Goal: Find contact information: Find contact information

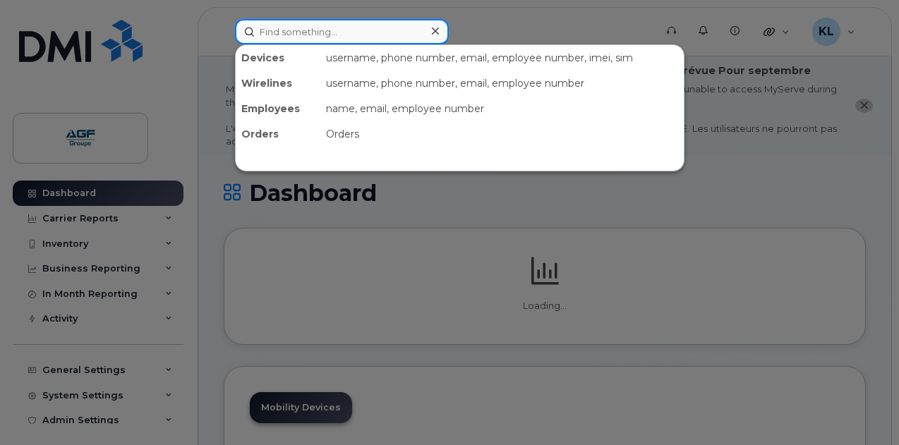
click at [333, 20] on input at bounding box center [342, 31] width 214 height 25
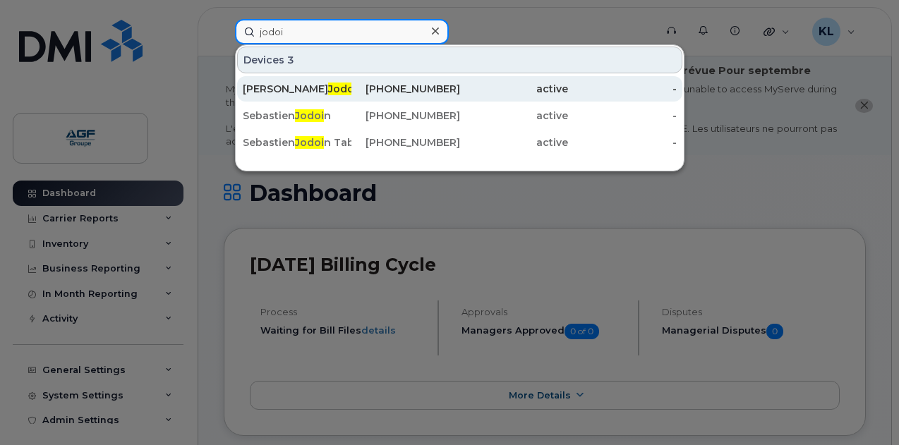
type input "jodoi"
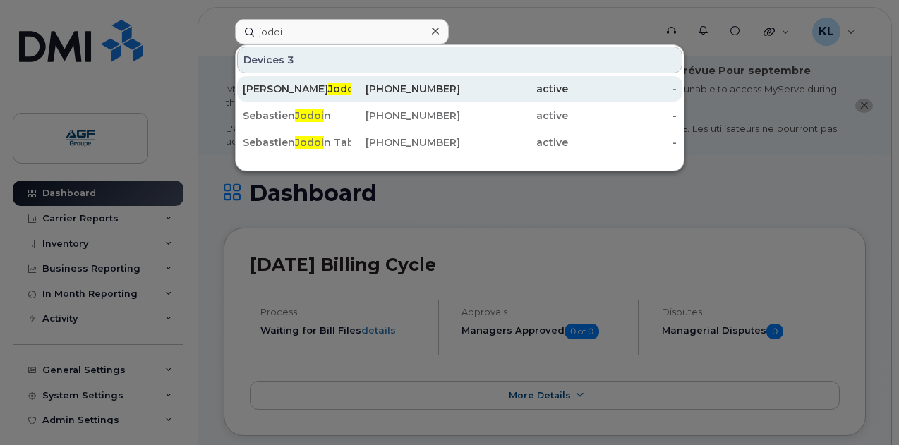
click at [318, 87] on div "Vanessa Jodoi n" at bounding box center [297, 89] width 109 height 14
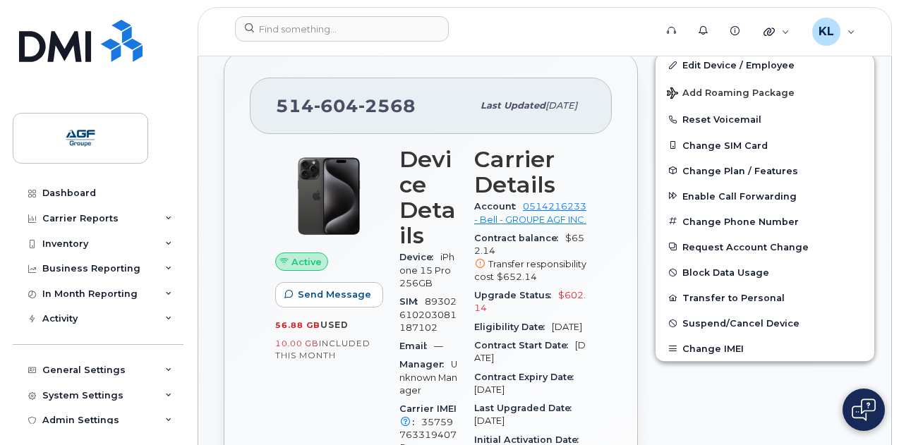
scroll to position [282, 0]
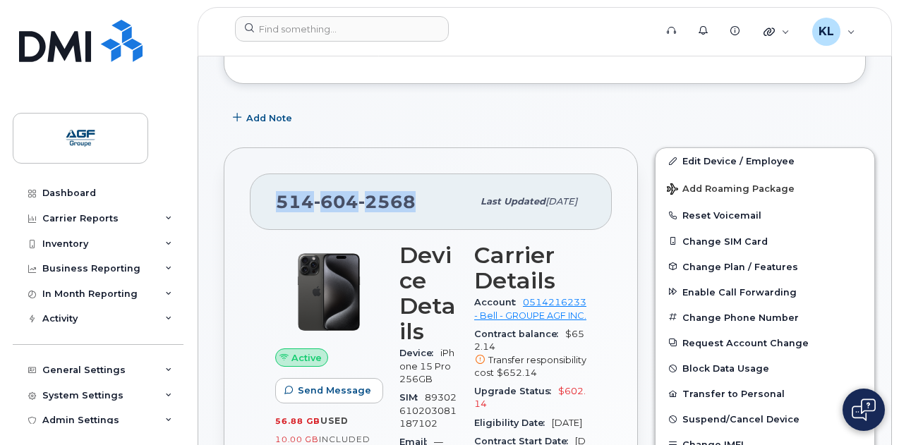
drag, startPoint x: 418, startPoint y: 197, endPoint x: 265, endPoint y: 199, distance: 153.1
click at [265, 199] on div "514 604 2568 Last updated Sep 03, 2025" at bounding box center [431, 202] width 362 height 56
copy span "514 604 2568"
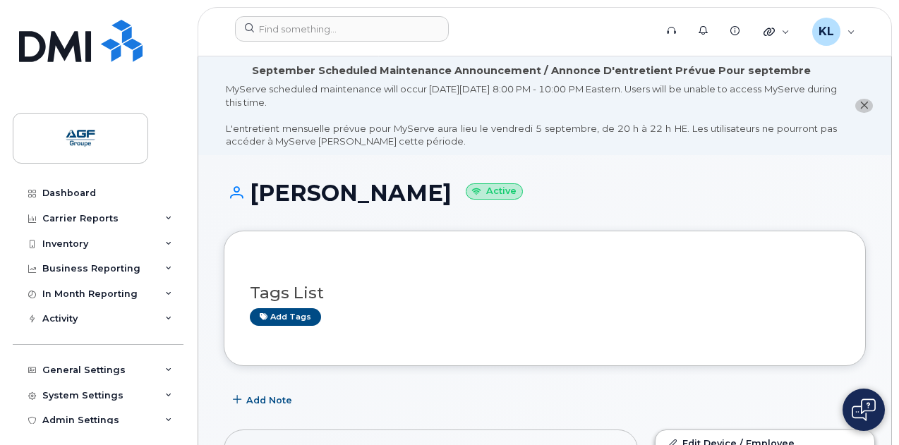
drag, startPoint x: 432, startPoint y: 188, endPoint x: 242, endPoint y: 203, distance: 190.3
click at [242, 203] on h1 "Vanessa Jodoin Active" at bounding box center [545, 193] width 642 height 25
copy h1 "Vanessa Jodoin"
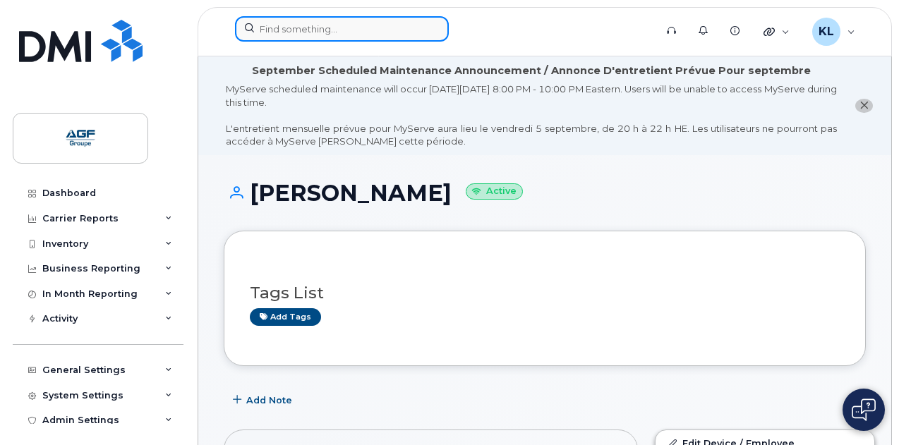
click at [329, 27] on input at bounding box center [342, 28] width 214 height 25
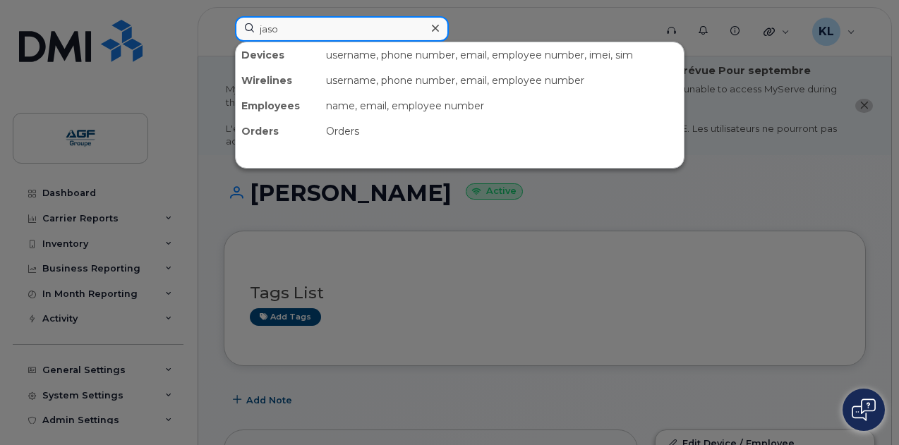
type input "jason"
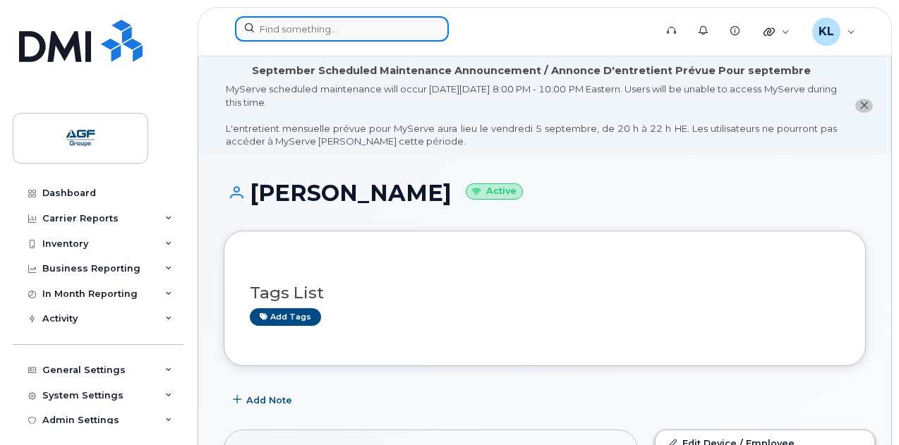
click at [298, 28] on input at bounding box center [342, 28] width 214 height 25
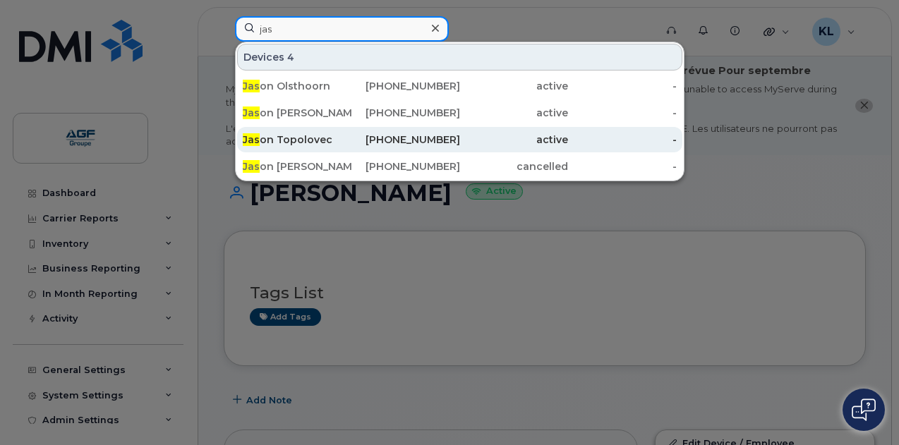
type input "jas"
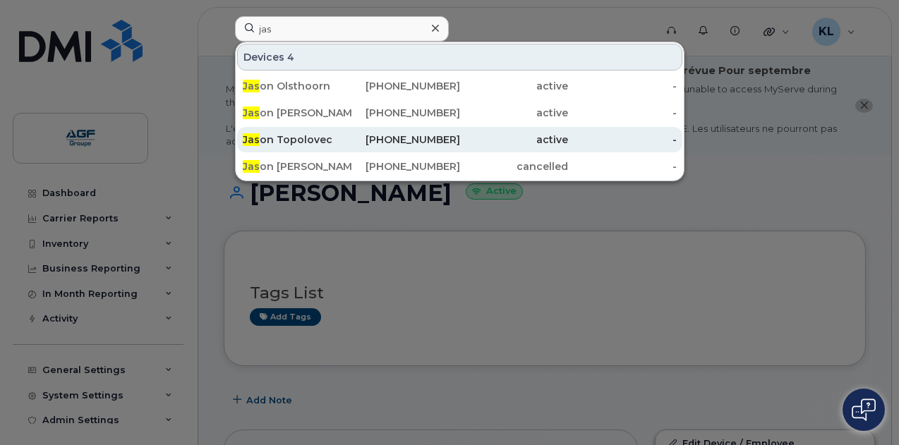
click at [319, 133] on div "Jas on Topolovec" at bounding box center [297, 140] width 109 height 14
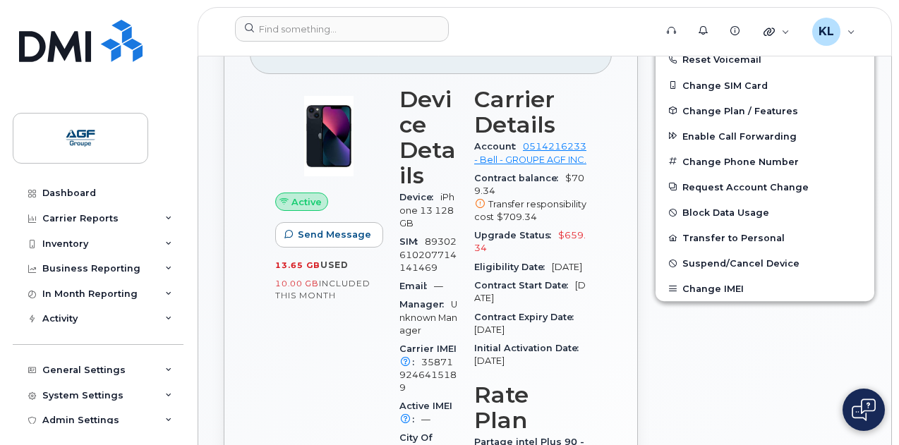
scroll to position [439, 0]
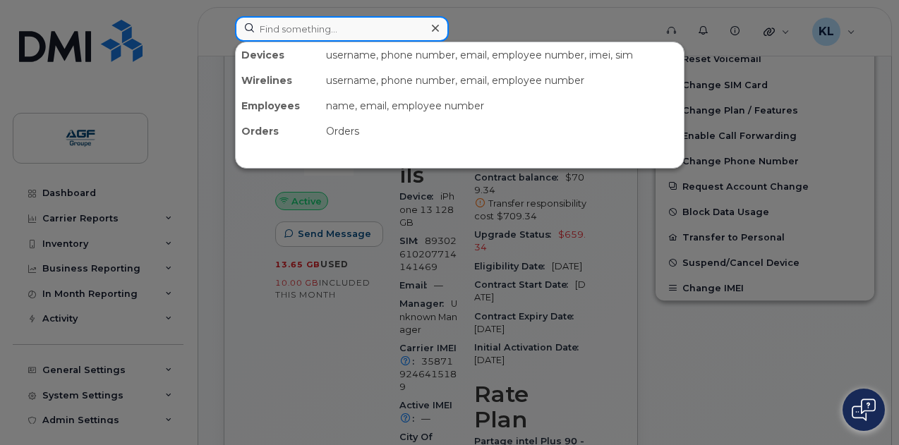
click at [317, 33] on input at bounding box center [342, 28] width 214 height 25
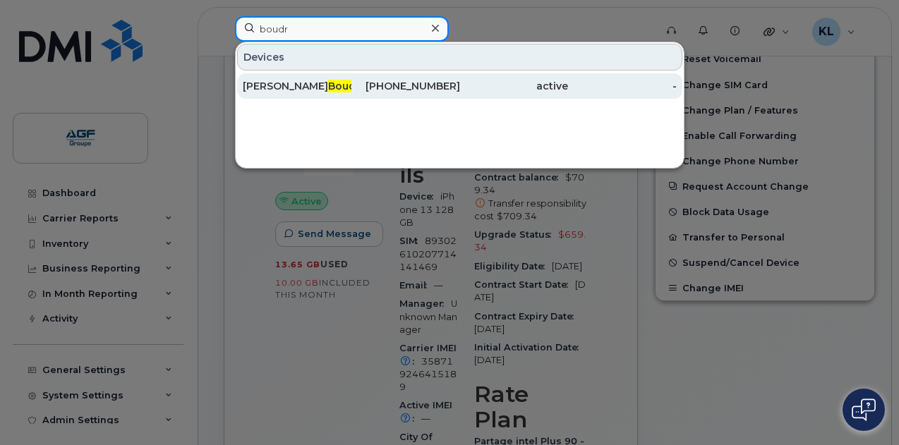
type input "boudr"
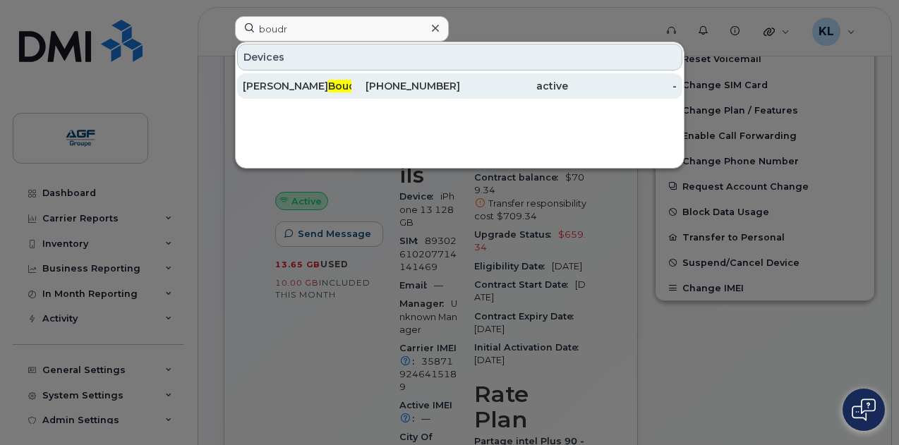
click at [296, 80] on div "Jean Robert Boudr eau" at bounding box center [297, 86] width 109 height 14
